Goal: Transaction & Acquisition: Book appointment/travel/reservation

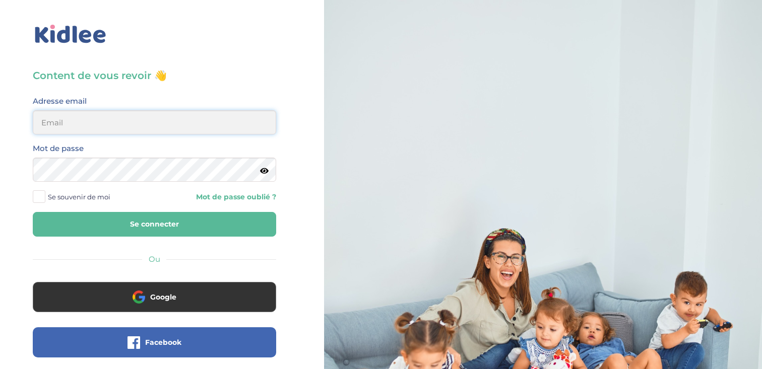
type input "rrennuit@gmail.com"
click at [48, 190] on span "Se souvenir de moi" at bounding box center [79, 196] width 62 height 13
click at [0, 0] on input "Se souvenir de moi" at bounding box center [0, 0] width 0 height 0
click at [67, 221] on button "Se connecter" at bounding box center [154, 224] width 243 height 25
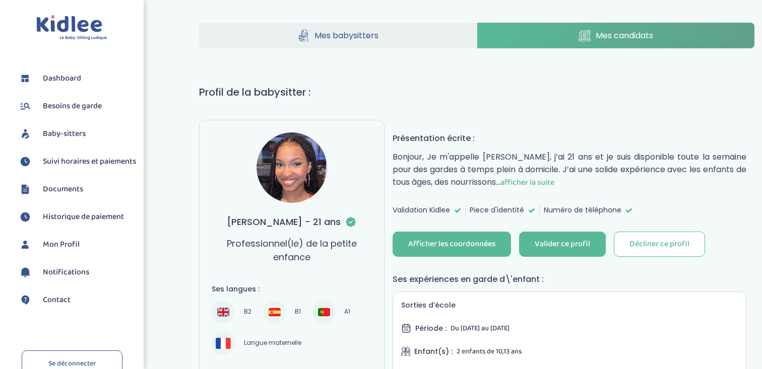
click at [56, 138] on span "Baby-sitters" at bounding box center [64, 134] width 43 height 12
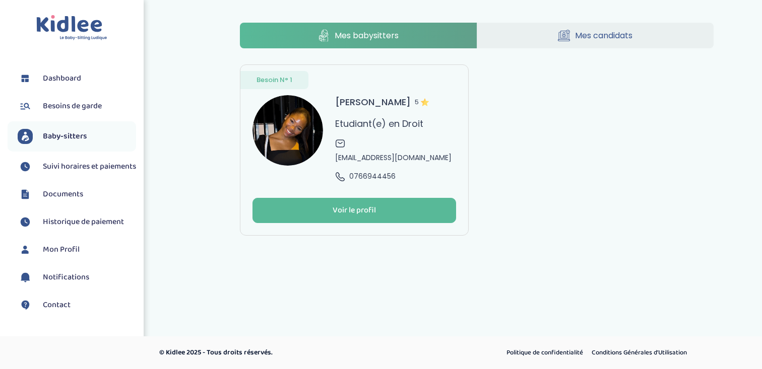
click at [289, 127] on img at bounding box center [287, 130] width 71 height 71
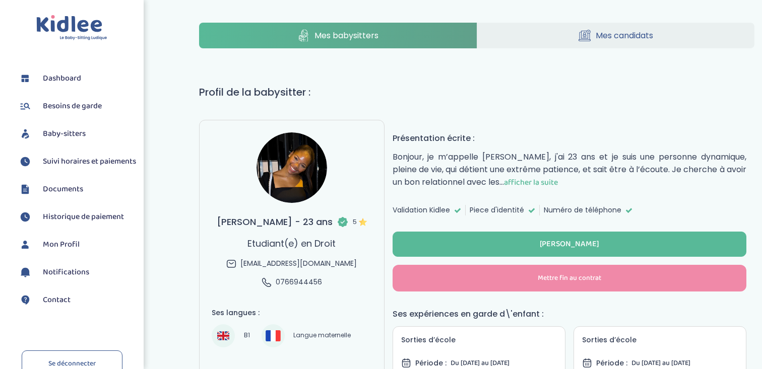
click at [306, 165] on img at bounding box center [291, 168] width 71 height 71
